Goal: Task Accomplishment & Management: Use online tool/utility

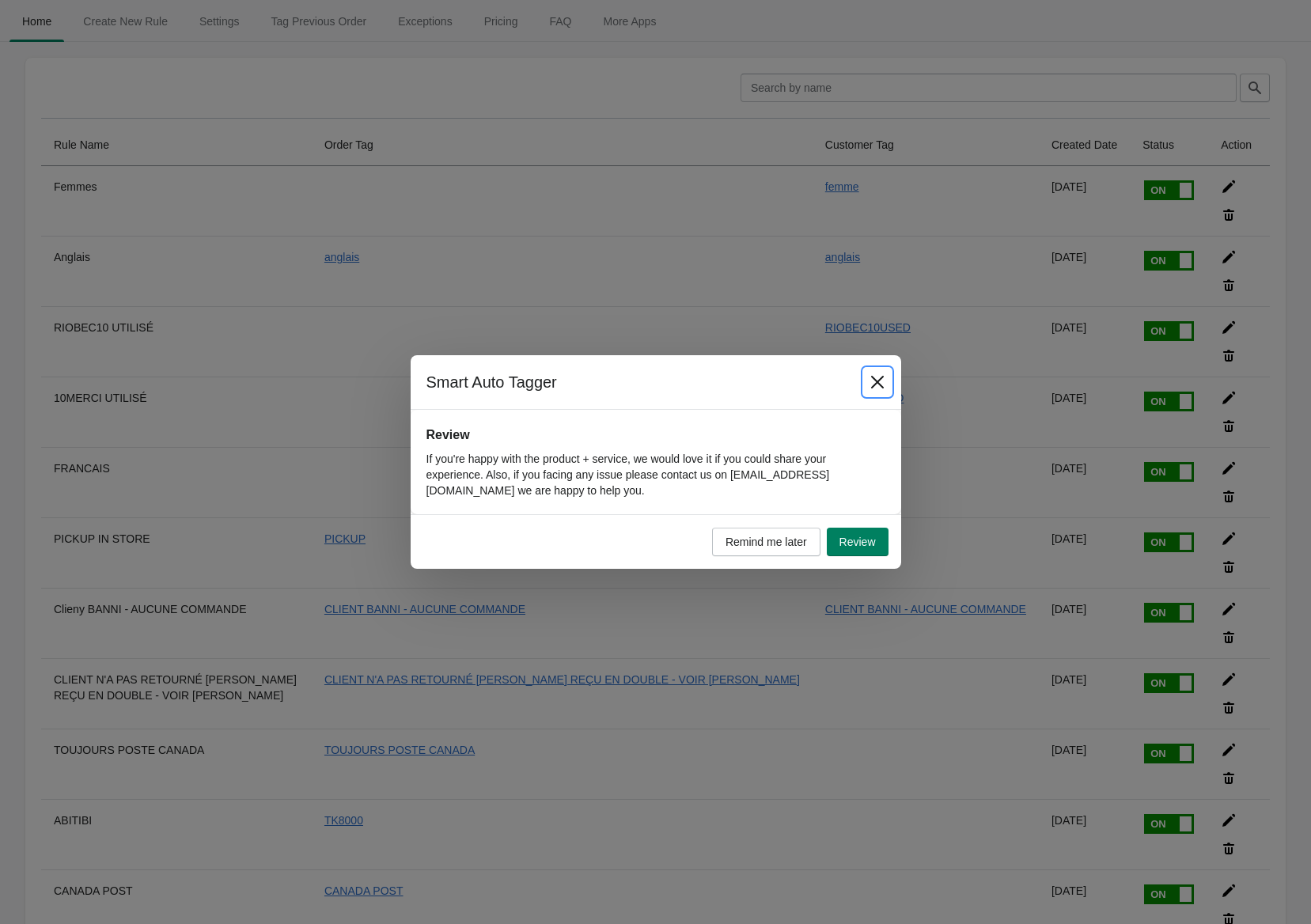
click at [874, 378] on icon "Close" at bounding box center [878, 381] width 16 height 16
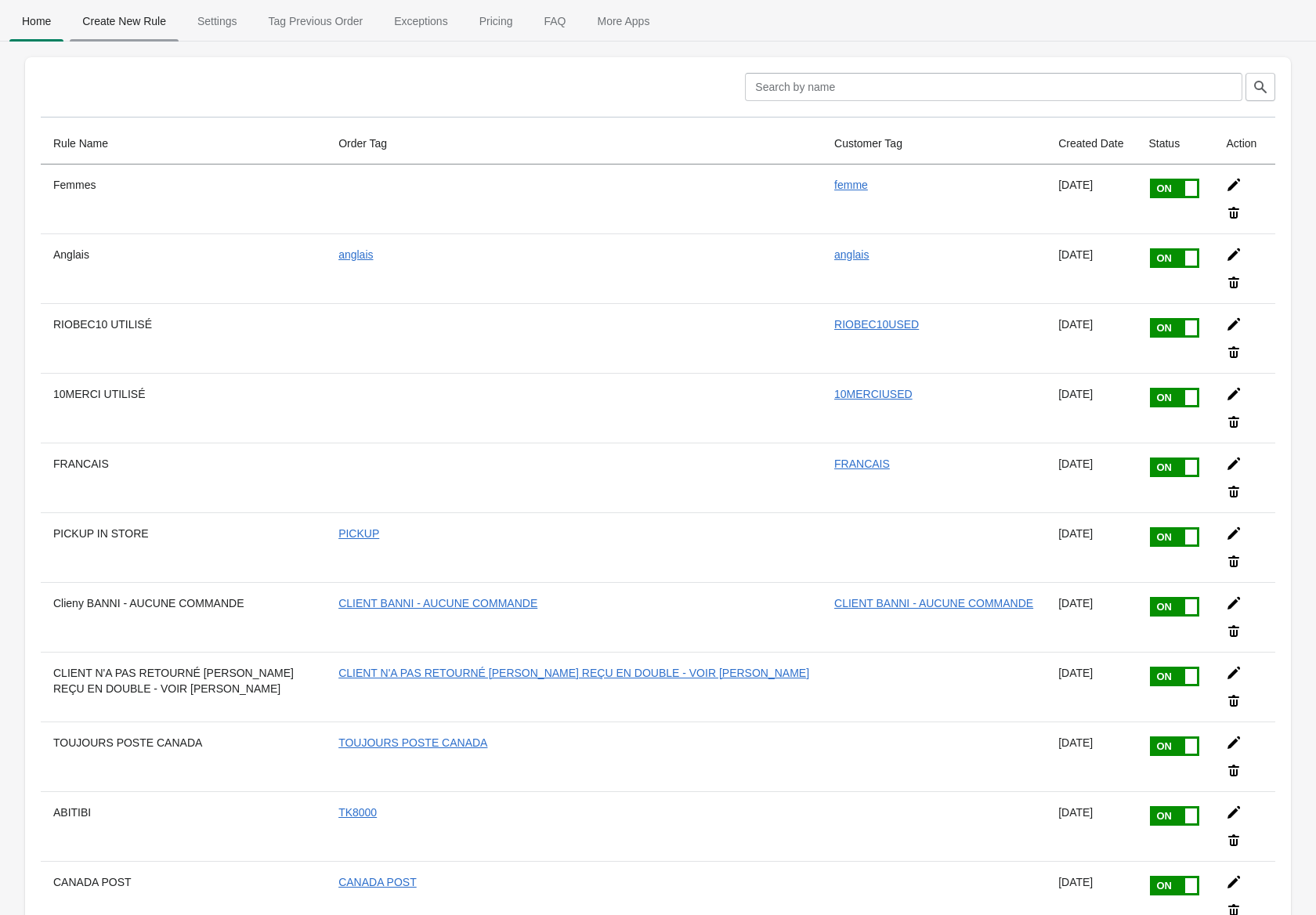
click at [148, 21] on span "Create New Rule" at bounding box center [124, 20] width 109 height 28
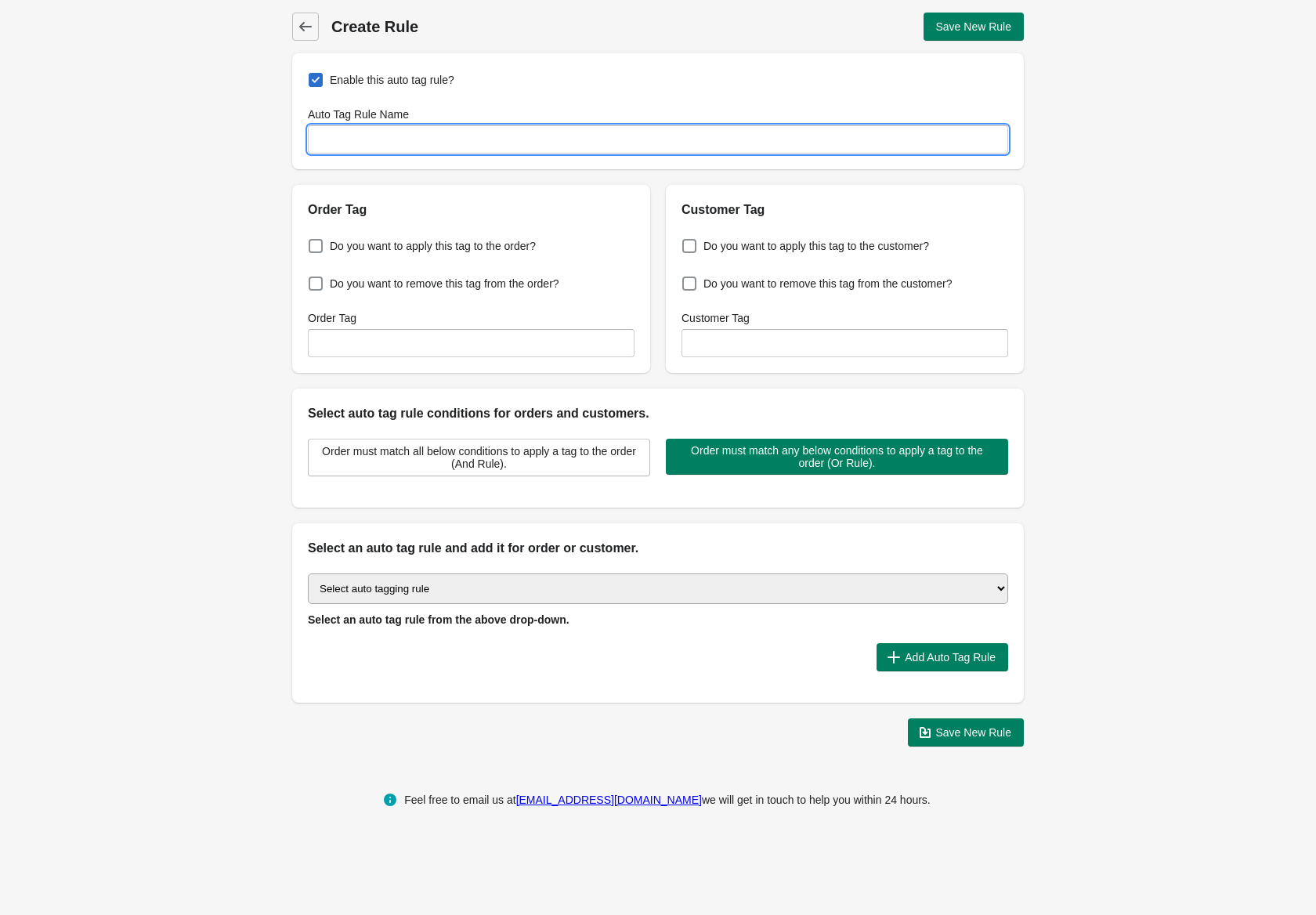
click at [445, 134] on input "Auto Tag Rule Name" at bounding box center [658, 138] width 700 height 28
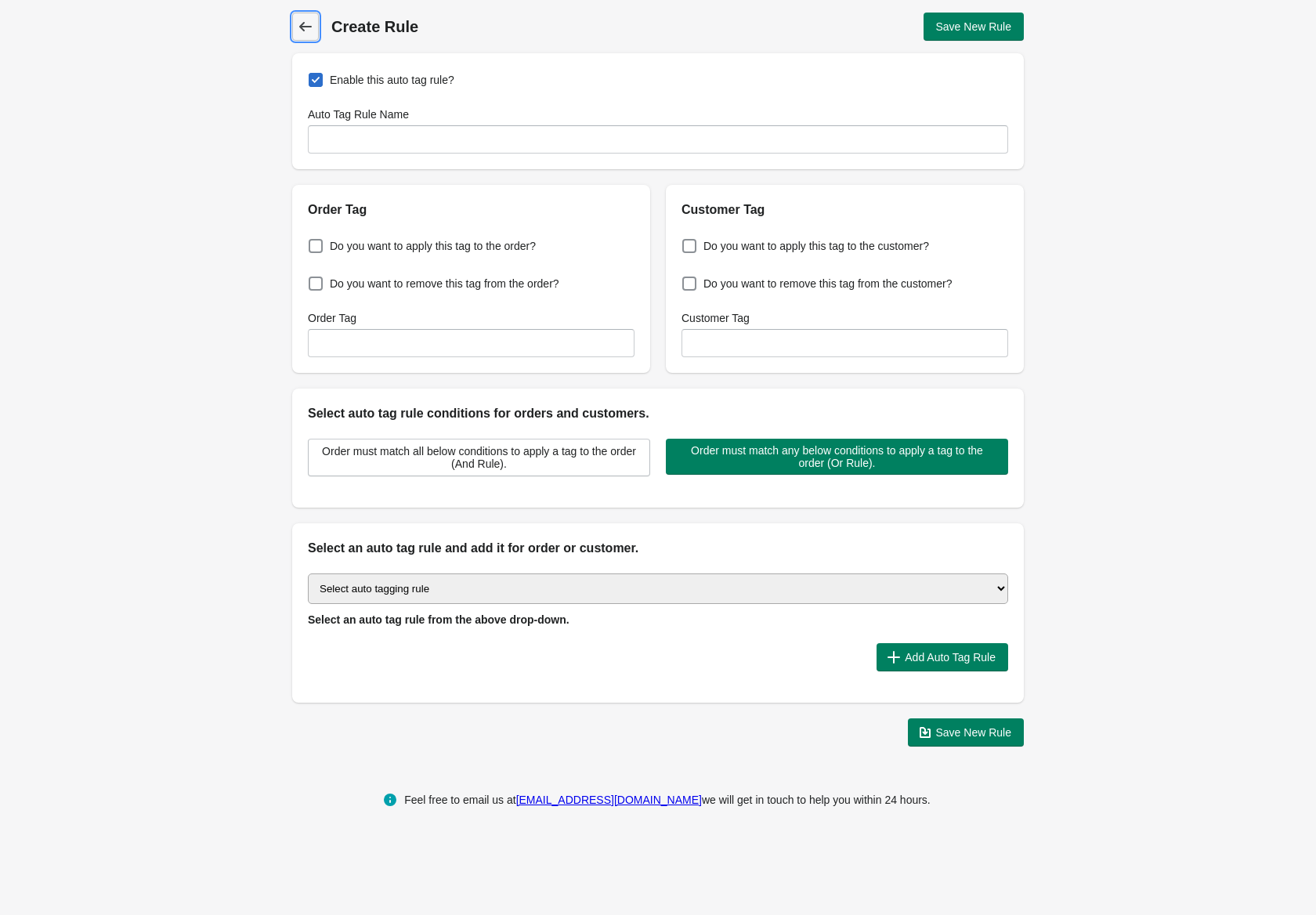
click at [307, 19] on icon at bounding box center [306, 27] width 15 height 15
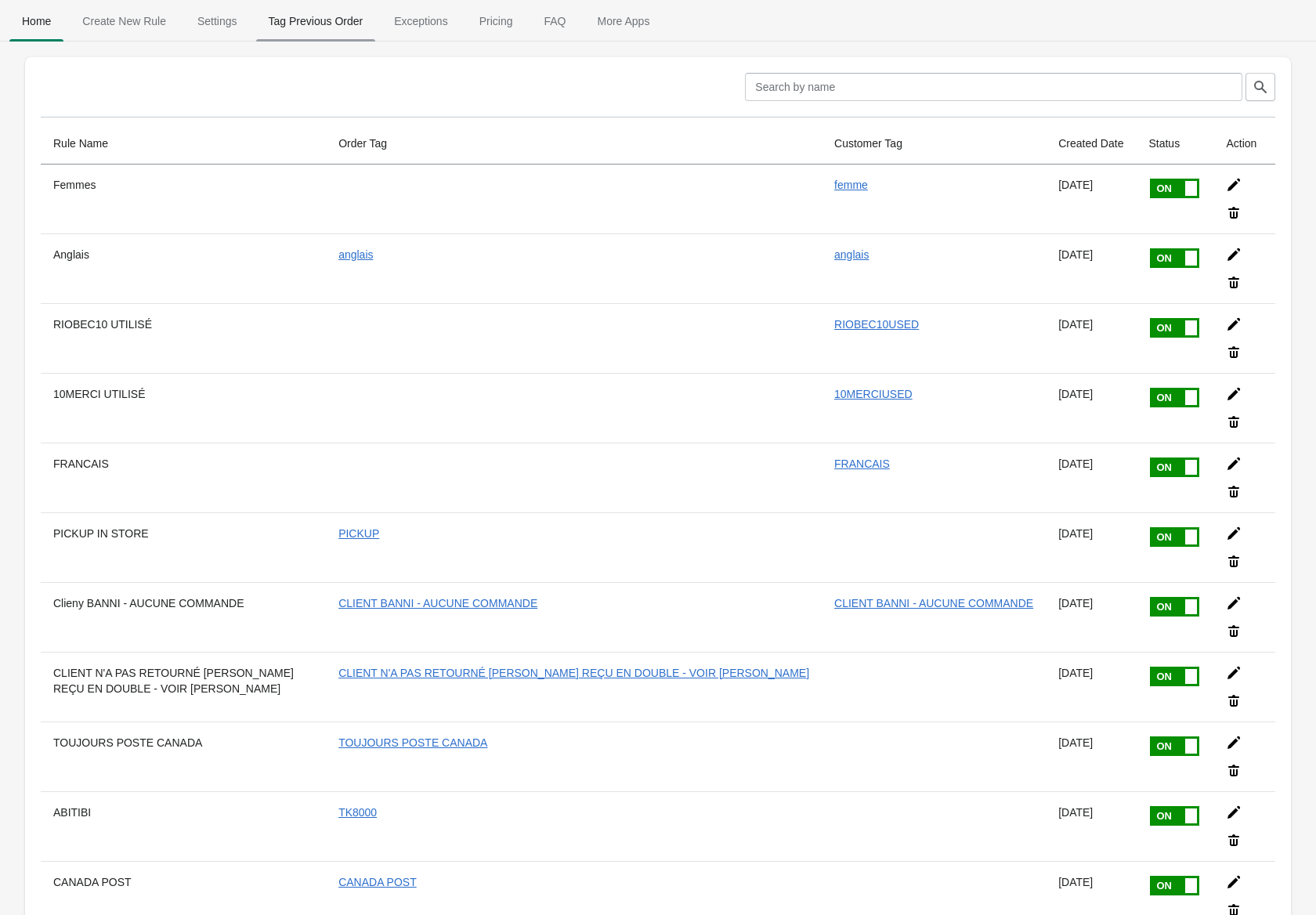
click at [297, 28] on span "Tag Previous Order" at bounding box center [315, 20] width 120 height 28
click at [281, 12] on span "Tag Previous Order" at bounding box center [315, 20] width 120 height 28
click at [313, 24] on span "Tag Previous Order" at bounding box center [315, 20] width 120 height 28
click at [488, 11] on span "Pricing" at bounding box center [496, 20] width 59 height 28
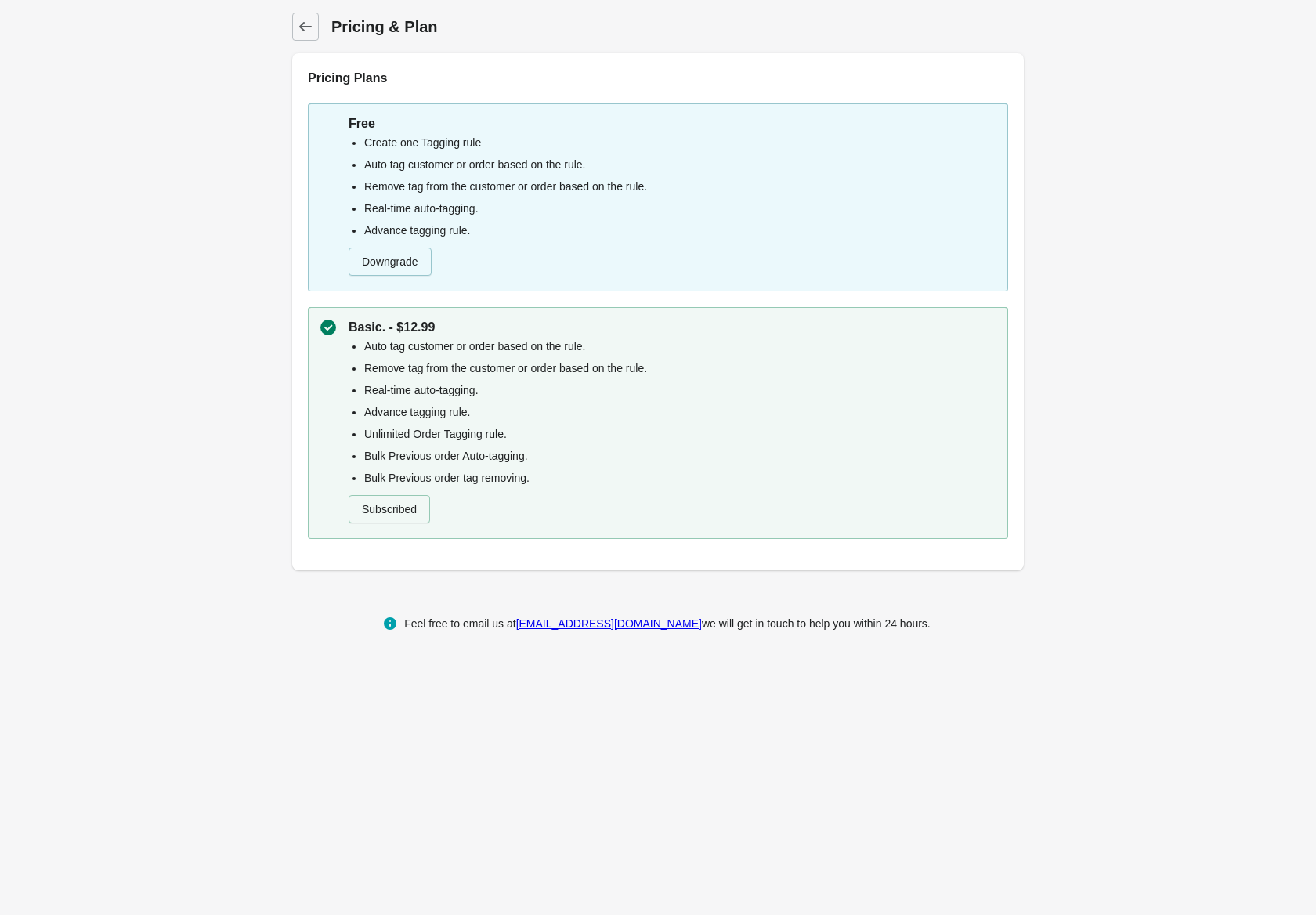
click at [307, 24] on icon at bounding box center [306, 27] width 15 height 15
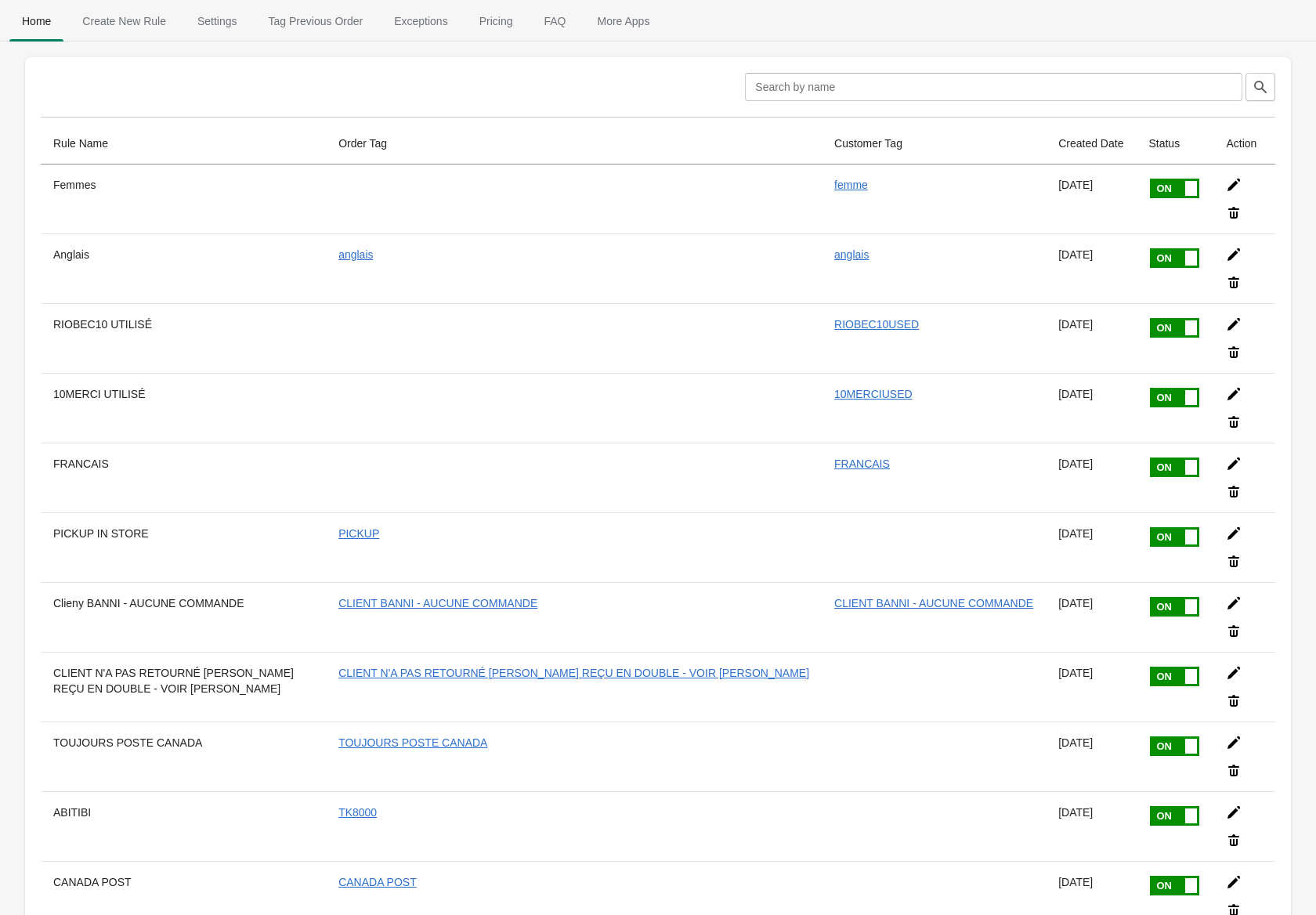
click at [304, 25] on span "Tag Previous Order" at bounding box center [315, 20] width 120 height 28
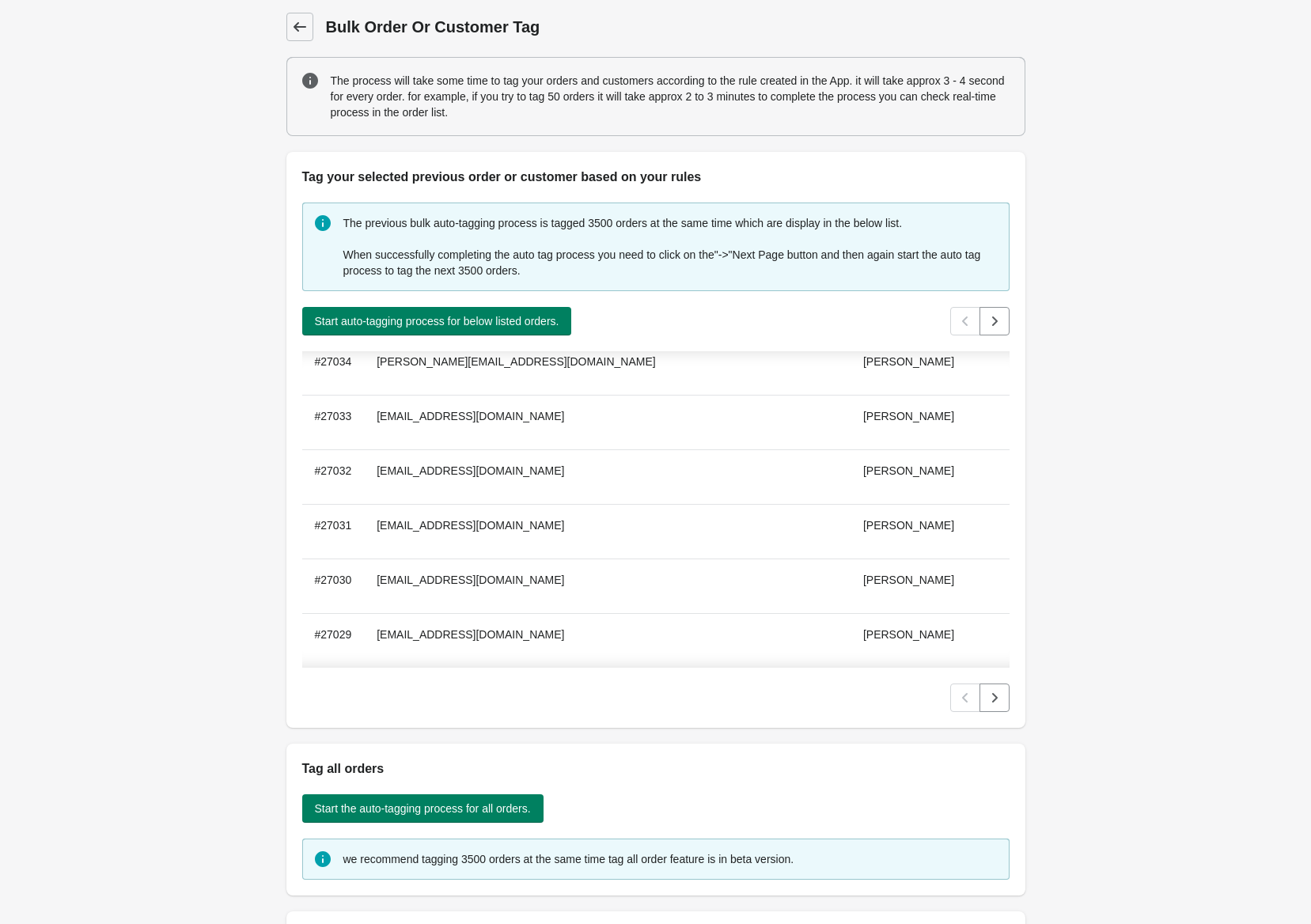
click at [281, 19] on div "Back Bulk Order Or Customer Tag The process will take some time to tag your ord…" at bounding box center [656, 637] width 790 height 1274
click at [304, 22] on icon at bounding box center [300, 27] width 16 height 16
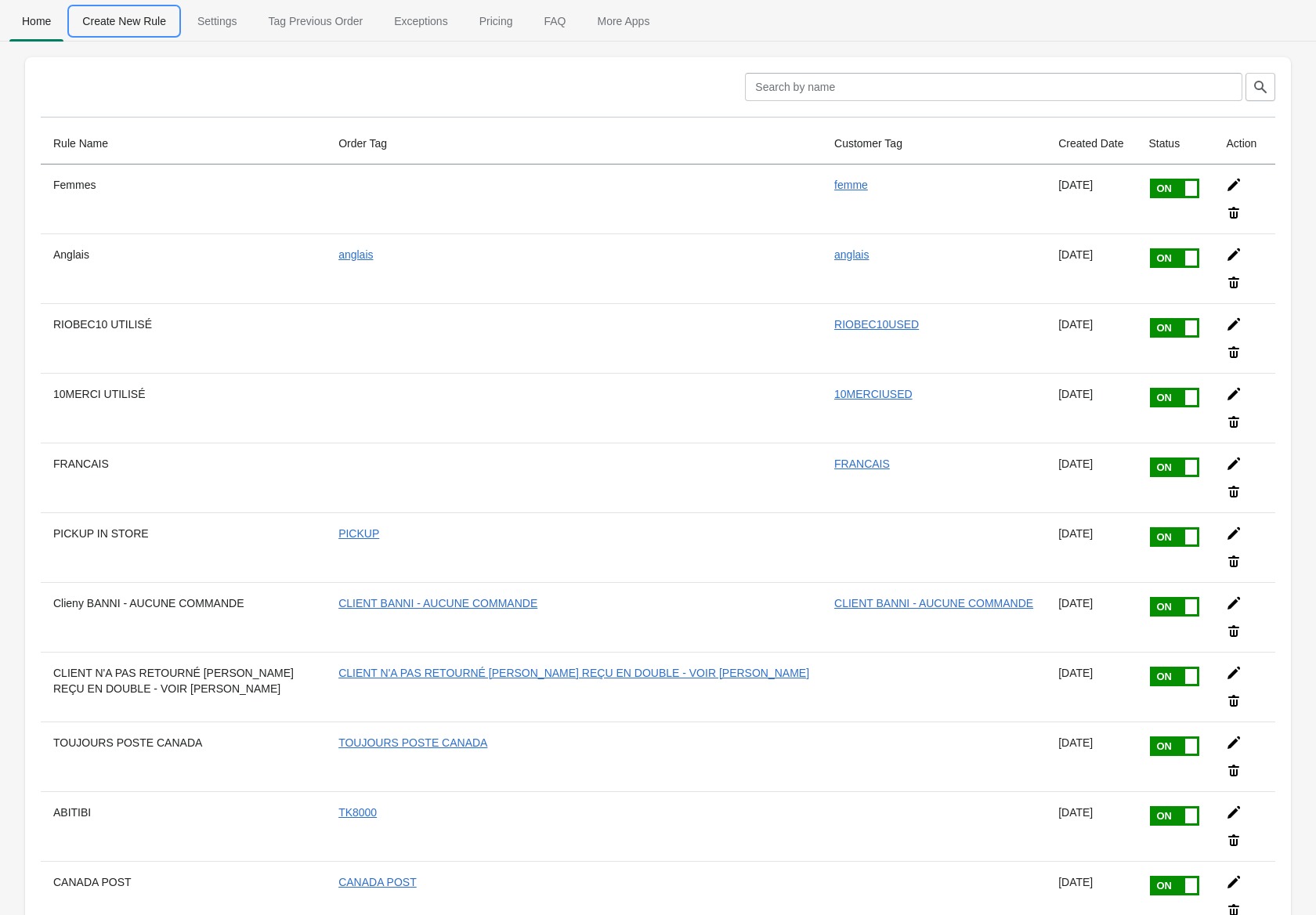
click at [144, 26] on span "Create New Rule" at bounding box center [124, 20] width 109 height 28
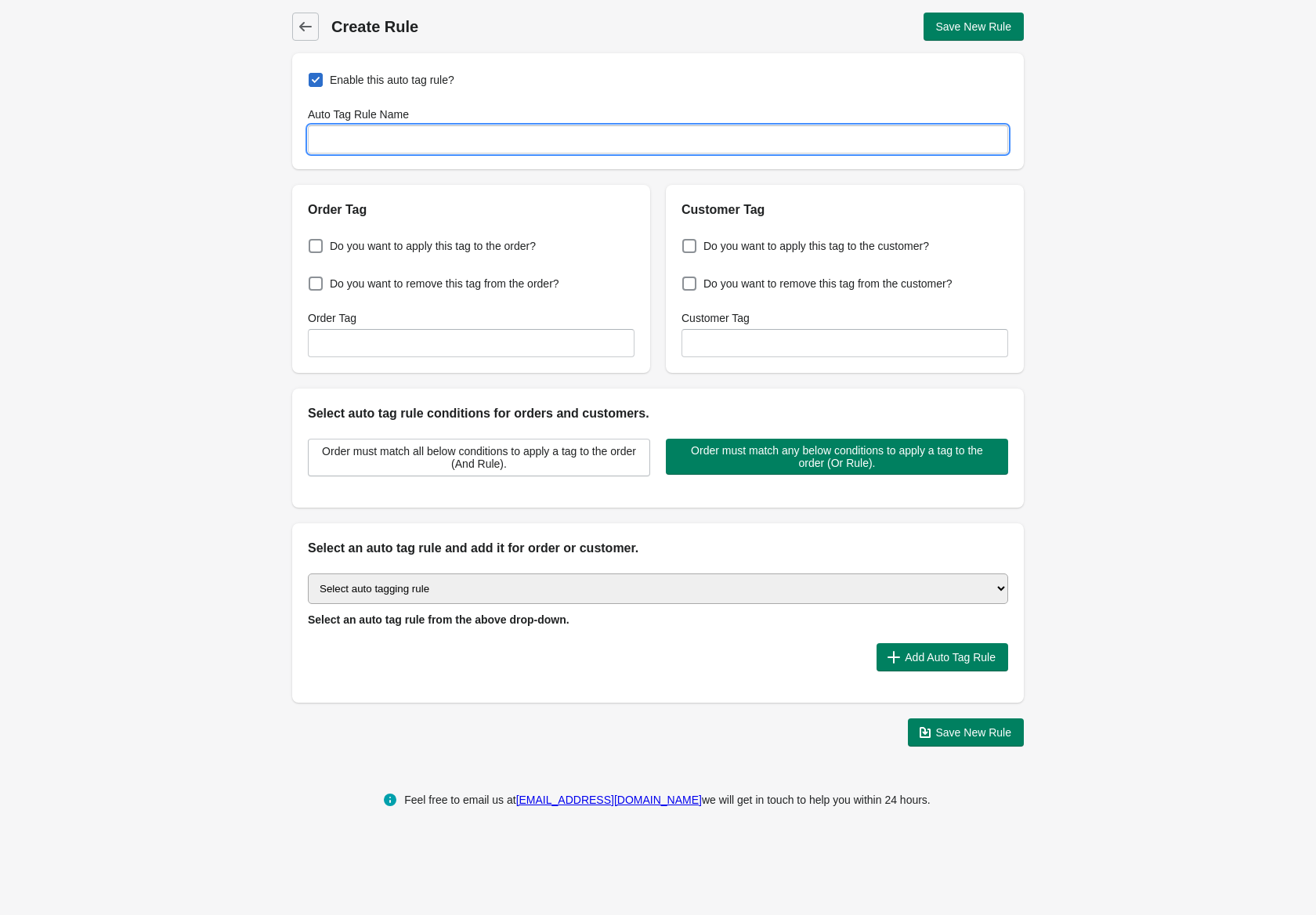
click at [417, 148] on input "Auto Tag Rule Name" at bounding box center [658, 138] width 700 height 28
type input "bbul"
click at [410, 333] on input "Order Tag" at bounding box center [471, 342] width 327 height 28
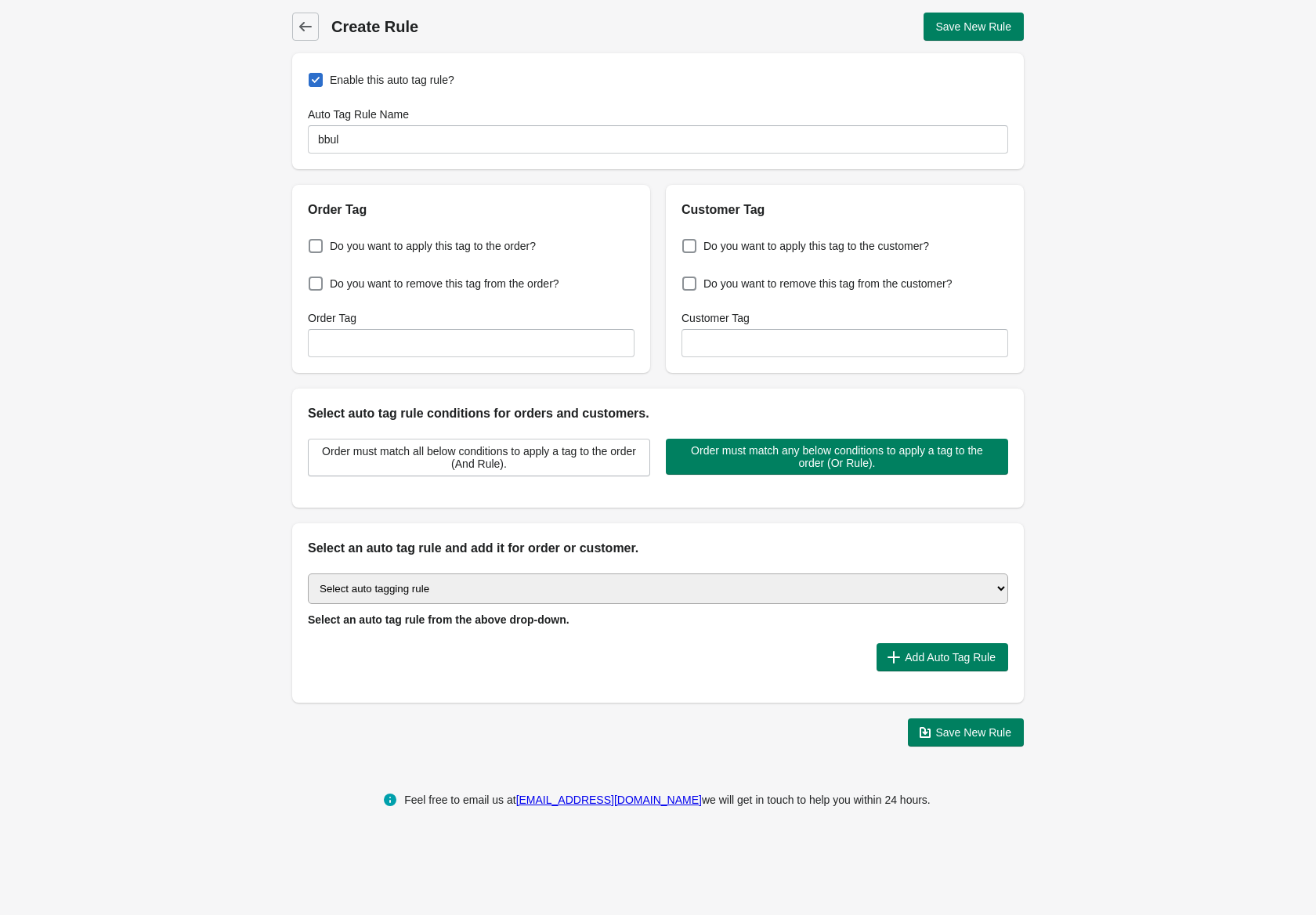
click at [222, 334] on div "Back Create Rule Save New Rule Enable this auto tag rule? Auto Tag Rule Name bb…" at bounding box center [658, 380] width 1316 height 759
click at [753, 248] on span "Do you want to apply this tag to the customer?" at bounding box center [816, 246] width 226 height 15
click at [686, 242] on input "Do you want to apply this tag to the customer?" at bounding box center [685, 241] width 1 height 1
checkbox input "true"
click at [768, 336] on input "Customer Tag" at bounding box center [845, 342] width 327 height 28
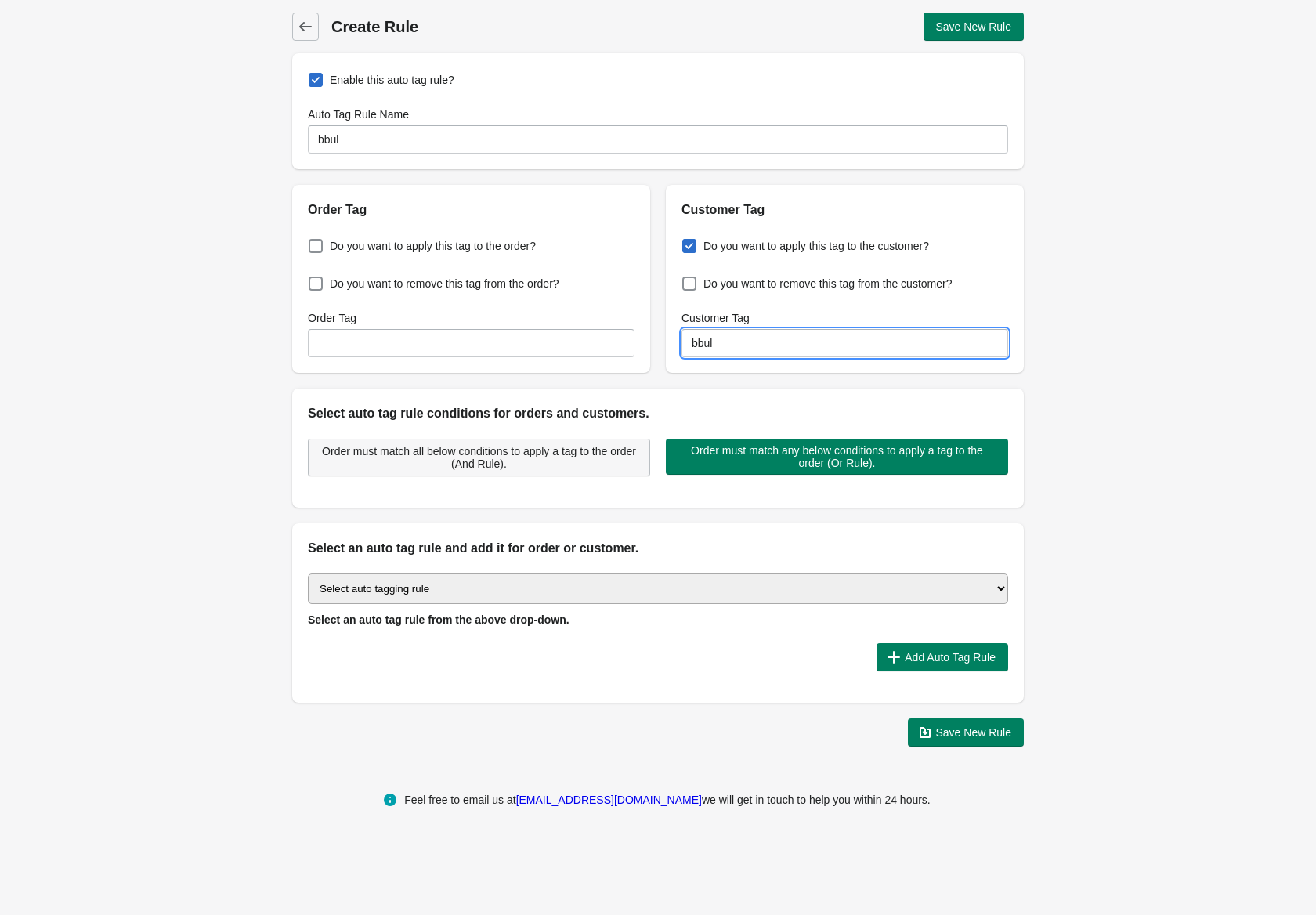
type input "bbul"
click at [544, 462] on span "Order must match all below conditions to apply a tag to the order (And Rule)." at bounding box center [479, 458] width 315 height 25
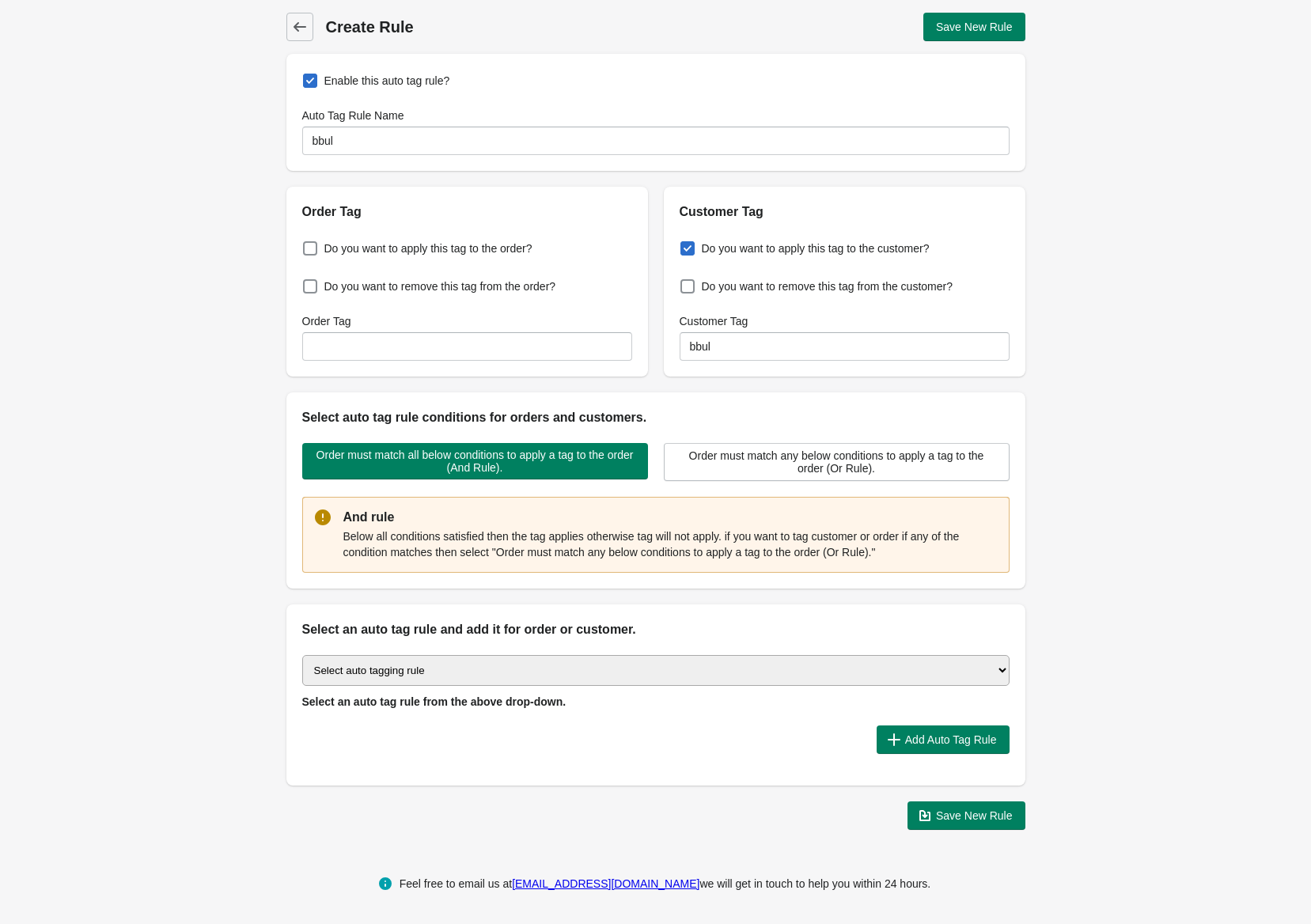
click at [486, 666] on select "Select auto tagging rule Tag by order amount Tag based on the order count (Volu…" at bounding box center [656, 671] width 707 height 31
click at [552, 666] on select "Select auto tagging rule Tag by order amount Tag based on the order count (Volu…" at bounding box center [656, 671] width 707 height 31
select select "49"
click at [302, 656] on select "Select auto tagging rule Tag by order amount Tag based on the order count (Volu…" at bounding box center [656, 671] width 707 height 31
click at [915, 736] on span "Add Auto Tag Rule" at bounding box center [951, 739] width 92 height 13
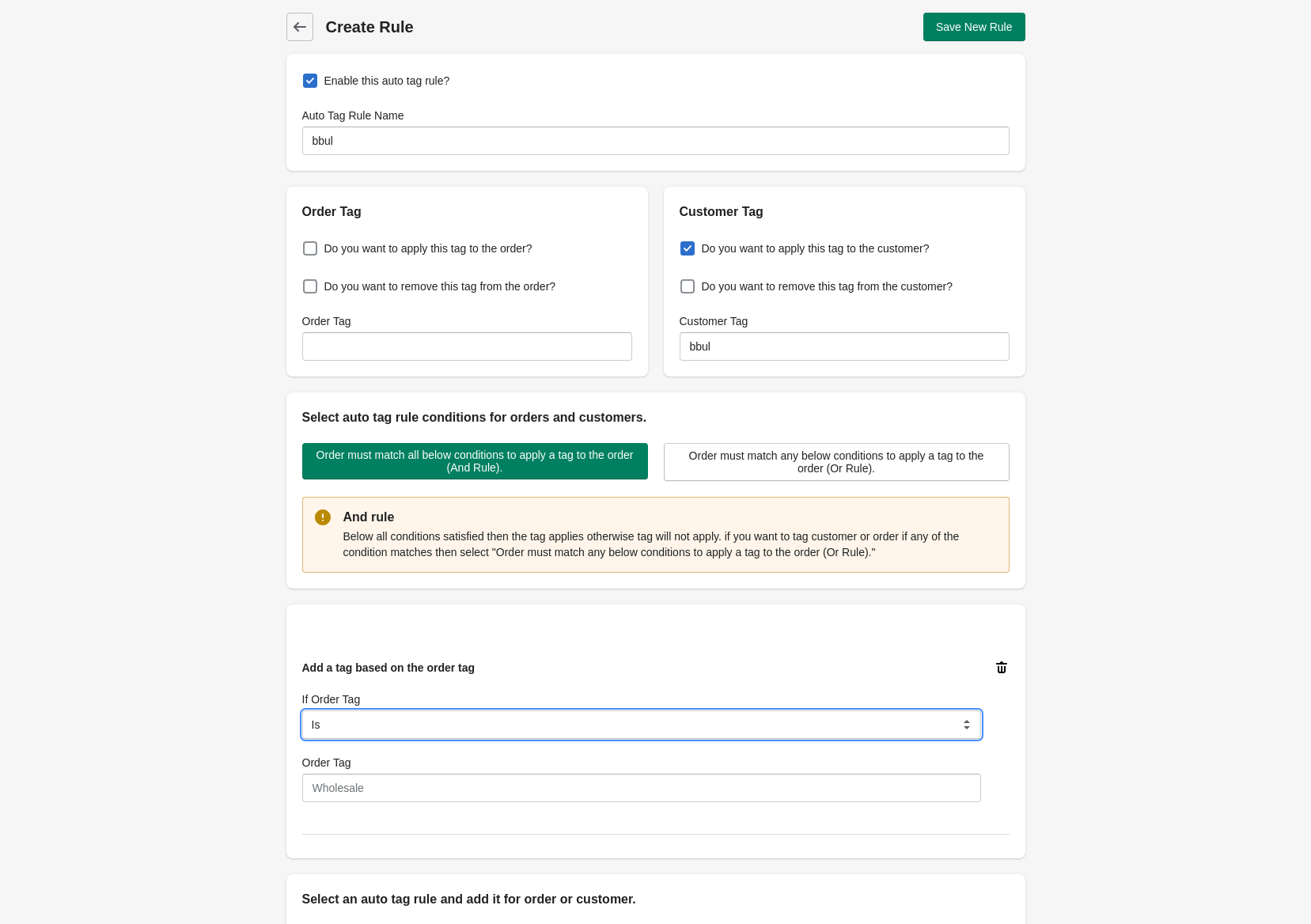
click at [513, 724] on select "Is Contain Is Not Is Not Contain Start With" at bounding box center [641, 724] width 679 height 28
select select "5"
click at [302, 711] on select "Is Contain Is Not Is Not Contain Start With" at bounding box center [641, 724] width 679 height 28
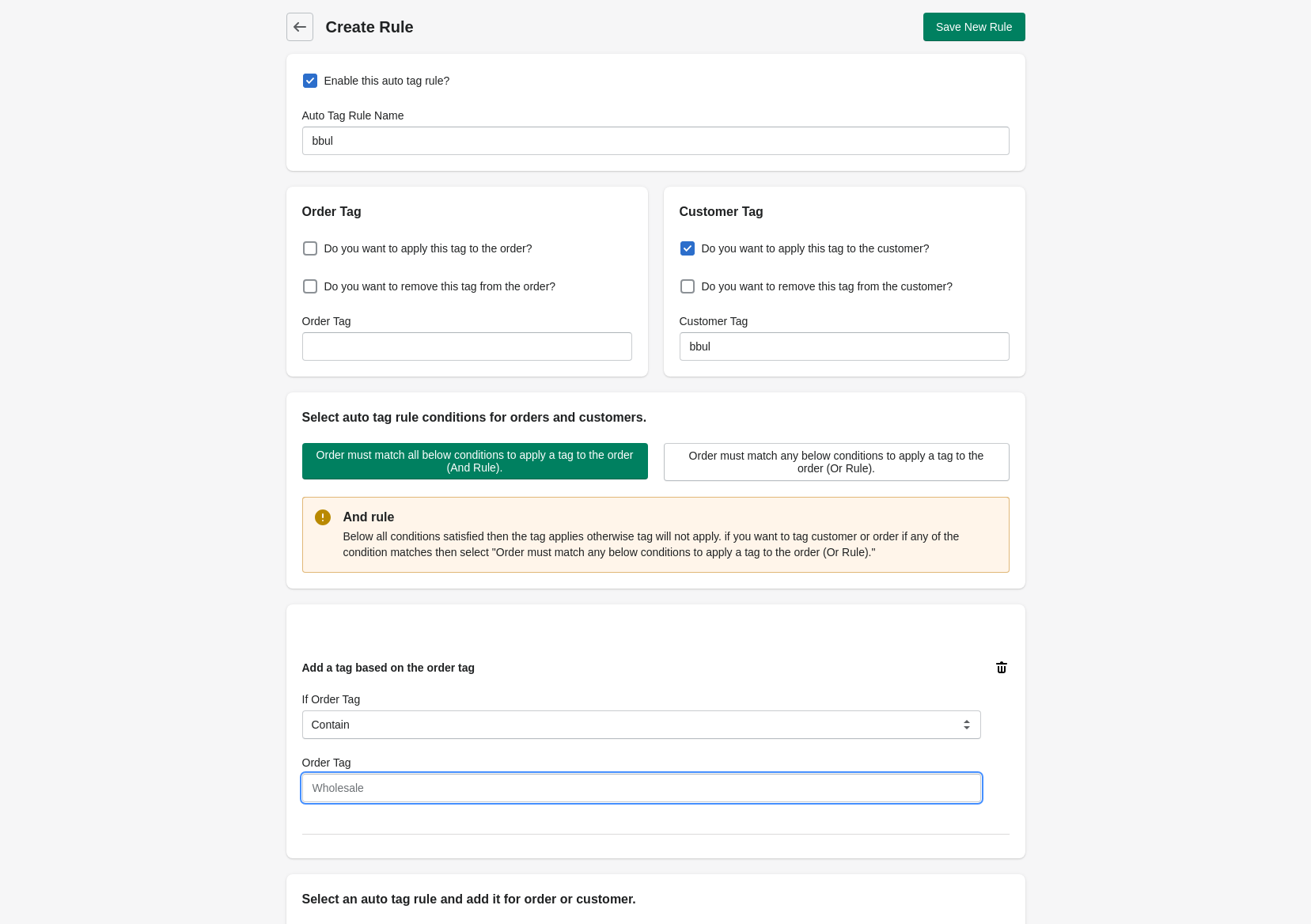
click at [482, 794] on input "Order Tag" at bounding box center [641, 787] width 679 height 28
type input "bbul"
click at [981, 26] on span "Save New Rule" at bounding box center [974, 26] width 77 height 13
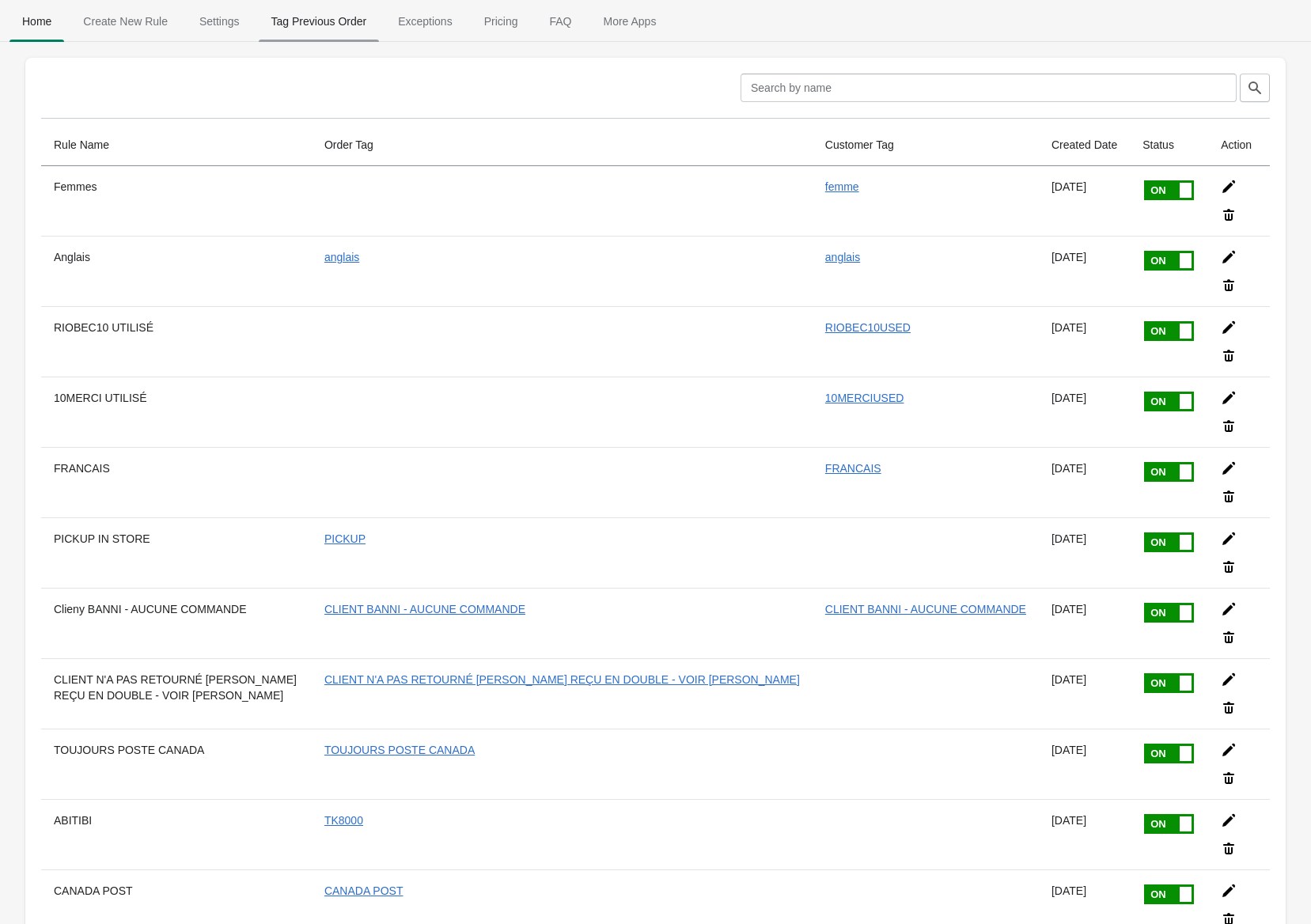
click at [340, 20] on span "Tag Previous Order" at bounding box center [319, 20] width 121 height 28
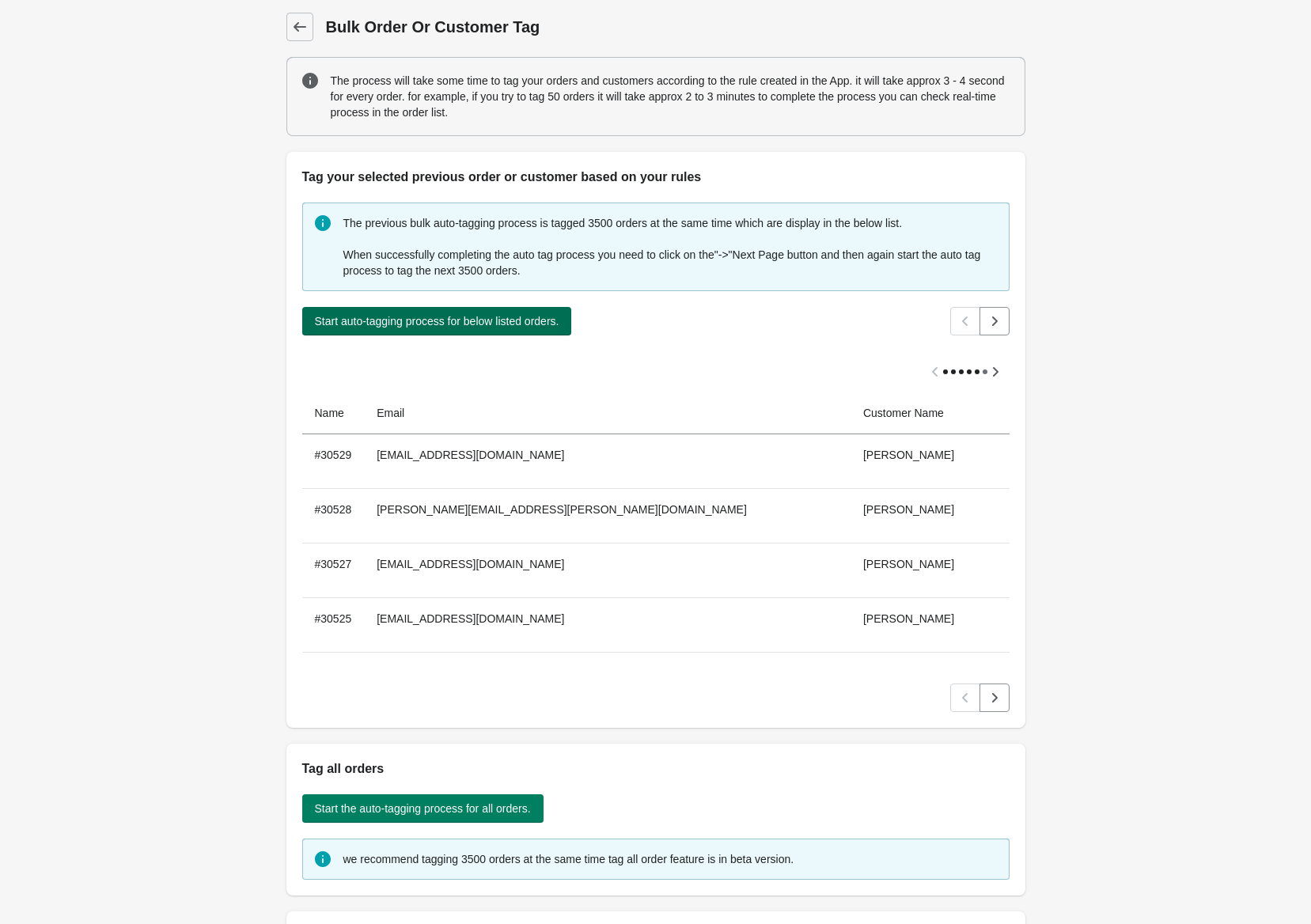
click at [513, 324] on span "Start auto-tagging process for below listed orders." at bounding box center [437, 320] width 245 height 13
